Goal: Find specific page/section: Find specific page/section

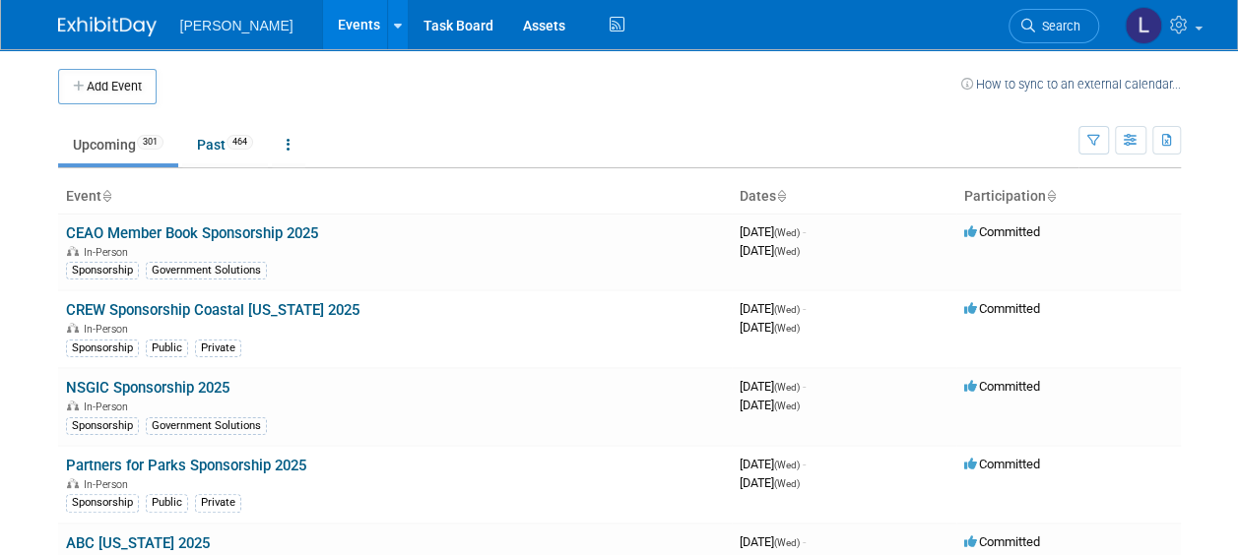
click at [394, 96] on td at bounding box center [559, 86] width 804 height 35
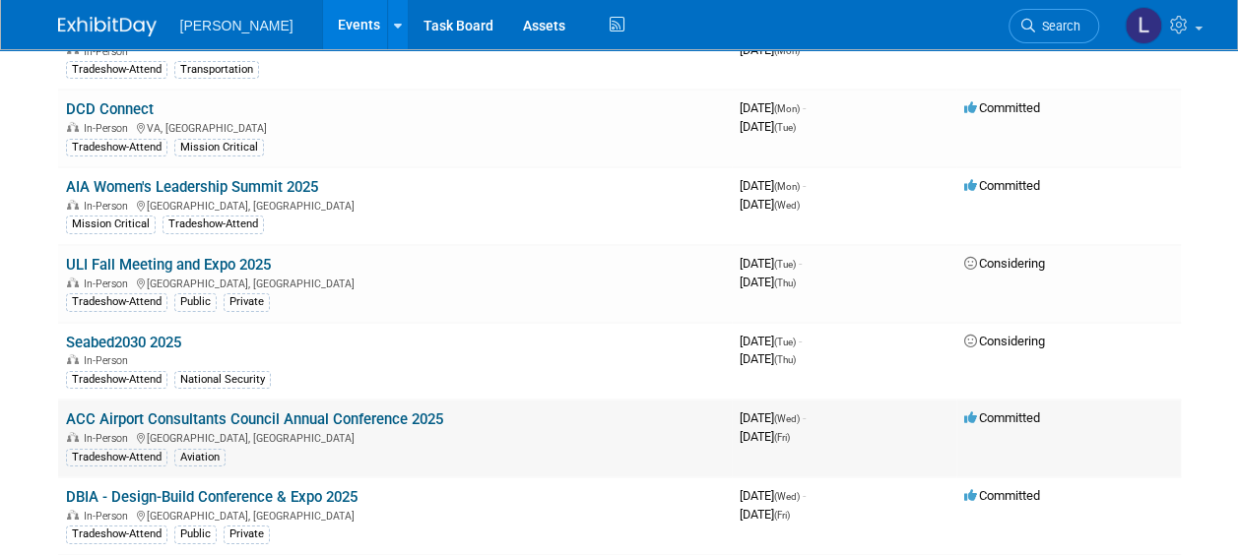
click at [421, 411] on link "ACC Airport Consultants Council Annual Conference 2025" at bounding box center [254, 420] width 377 height 18
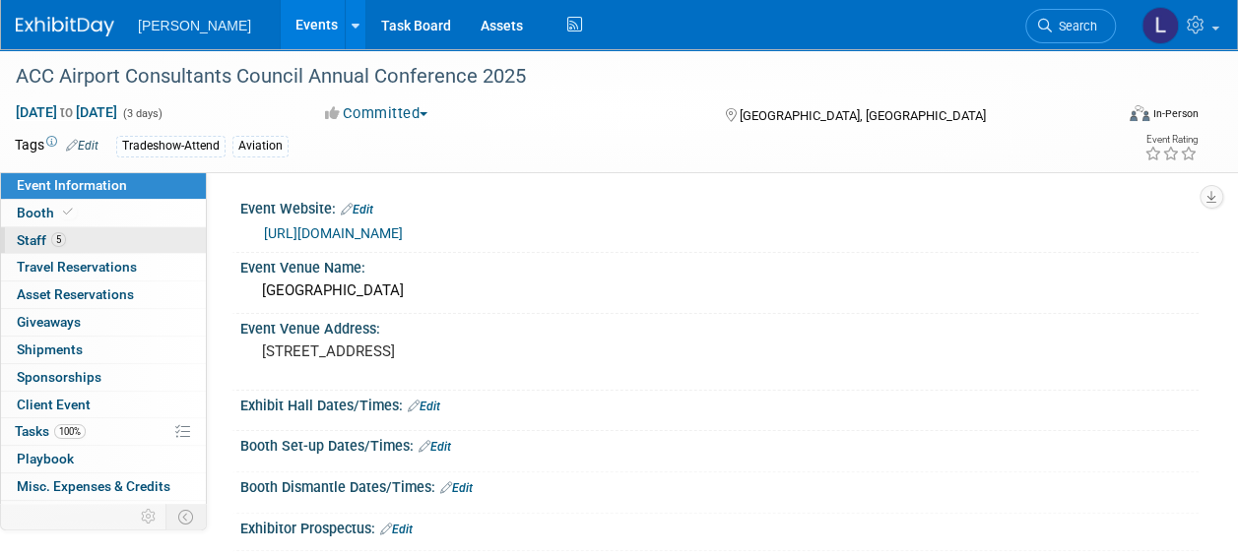
click at [116, 248] on link "5 Staff 5" at bounding box center [103, 240] width 205 height 27
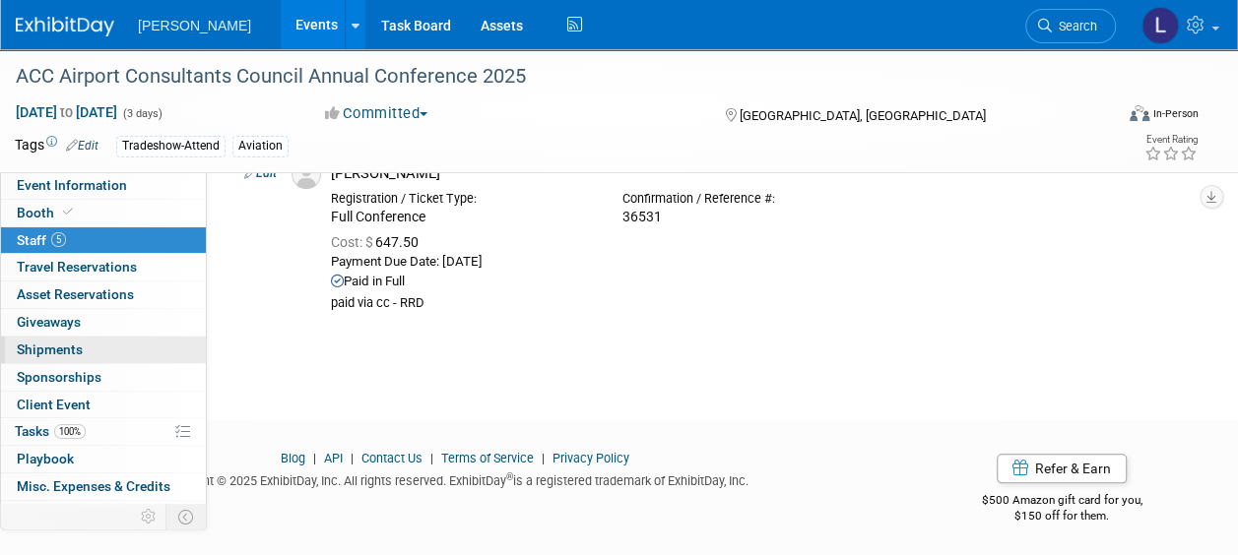
scroll to position [100, 0]
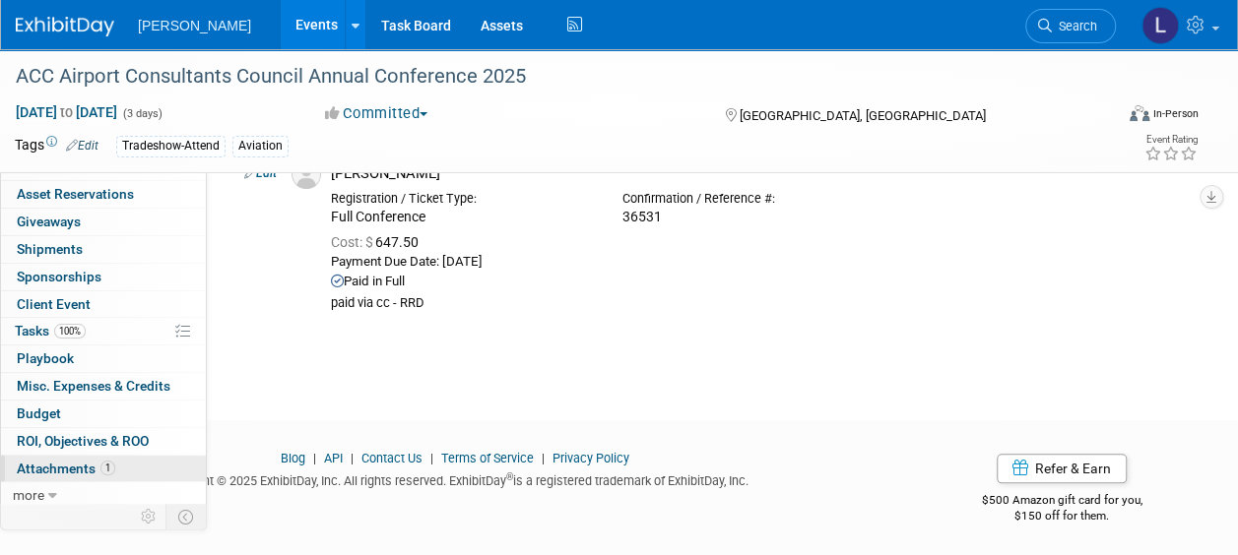
click at [101, 456] on link "1 Attachments 1" at bounding box center [103, 469] width 205 height 27
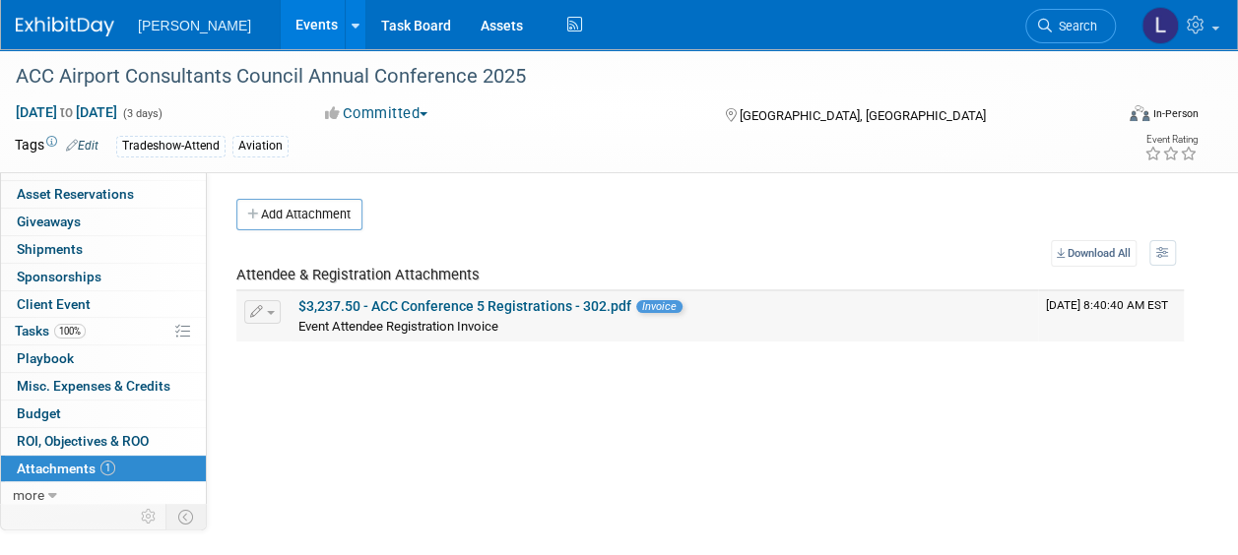
click at [423, 305] on link "$3,237.50 - ACC Conference 5 Registrations - 302.pdf" at bounding box center [464, 306] width 333 height 16
click at [281, 26] on link "Events" at bounding box center [317, 24] width 72 height 49
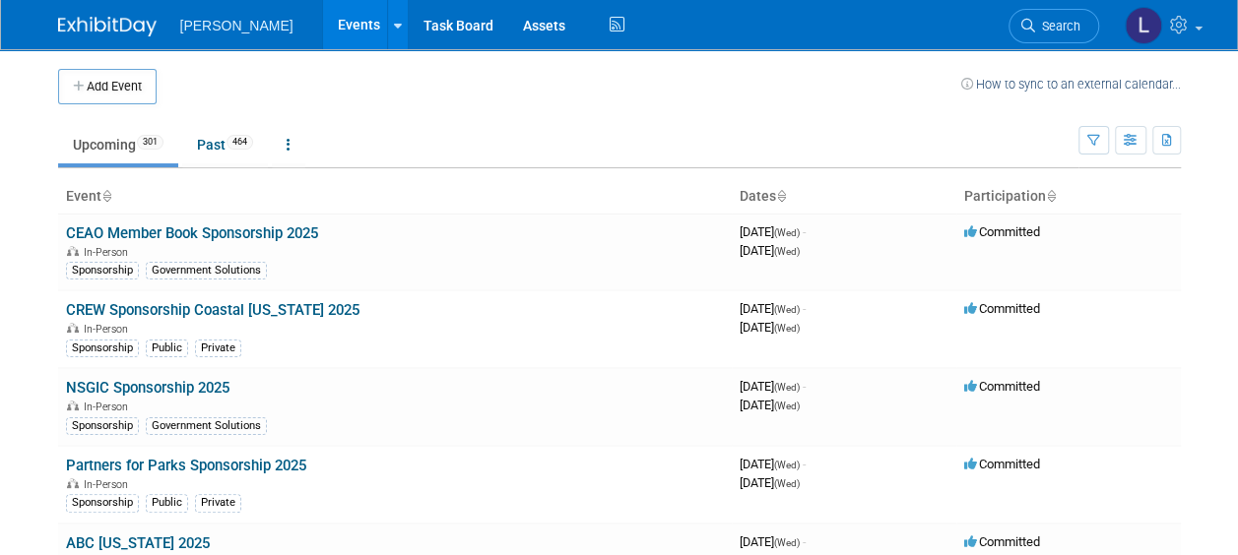
scroll to position [5637, 0]
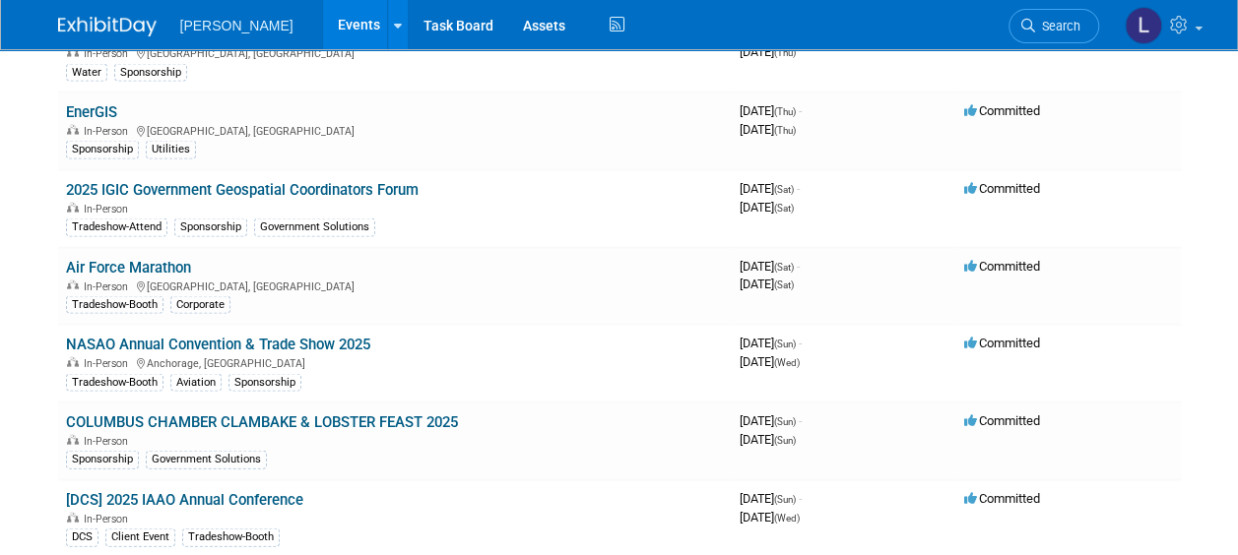
click at [351, 336] on link "NASAO Annual Convention & Trade Show 2025" at bounding box center [218, 345] width 304 height 18
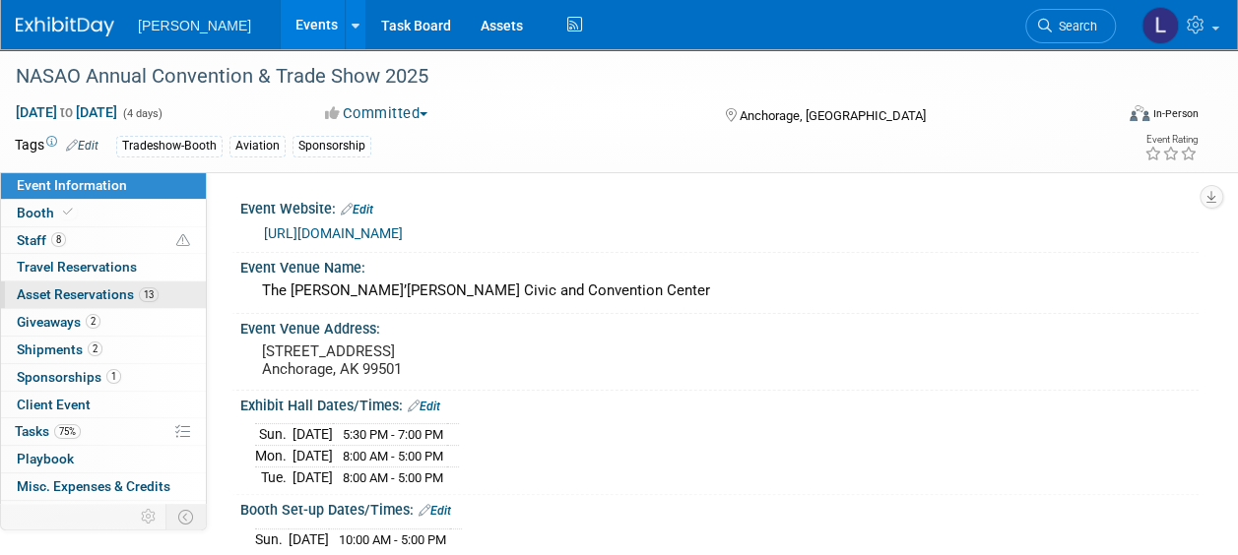
click at [70, 291] on span "Asset Reservations 13" at bounding box center [88, 295] width 142 height 16
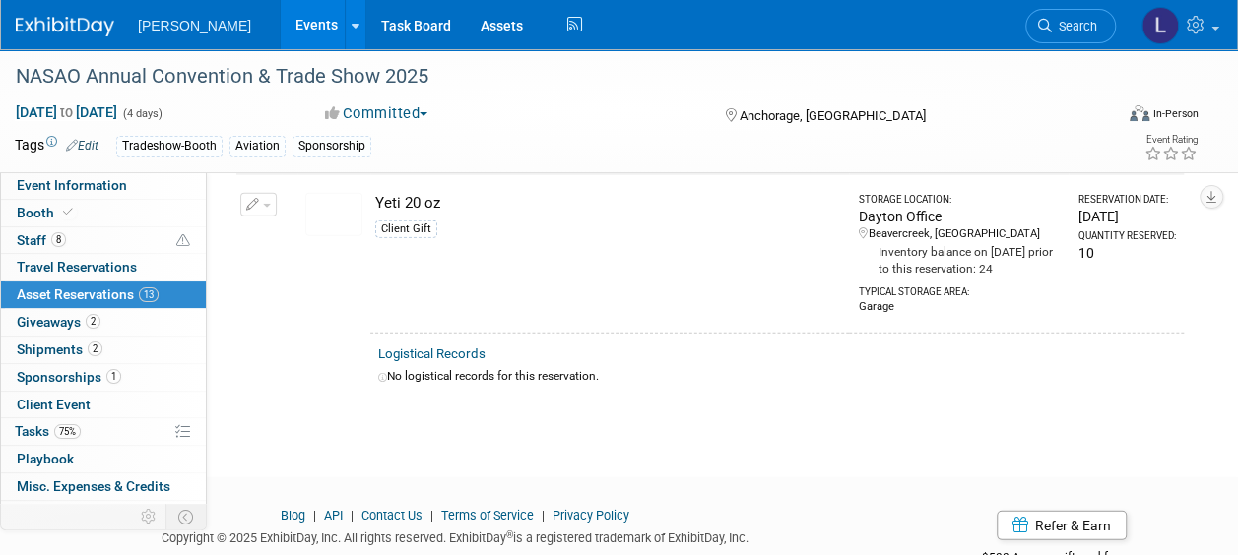
scroll to position [2658, 0]
